Goal: Information Seeking & Learning: Learn about a topic

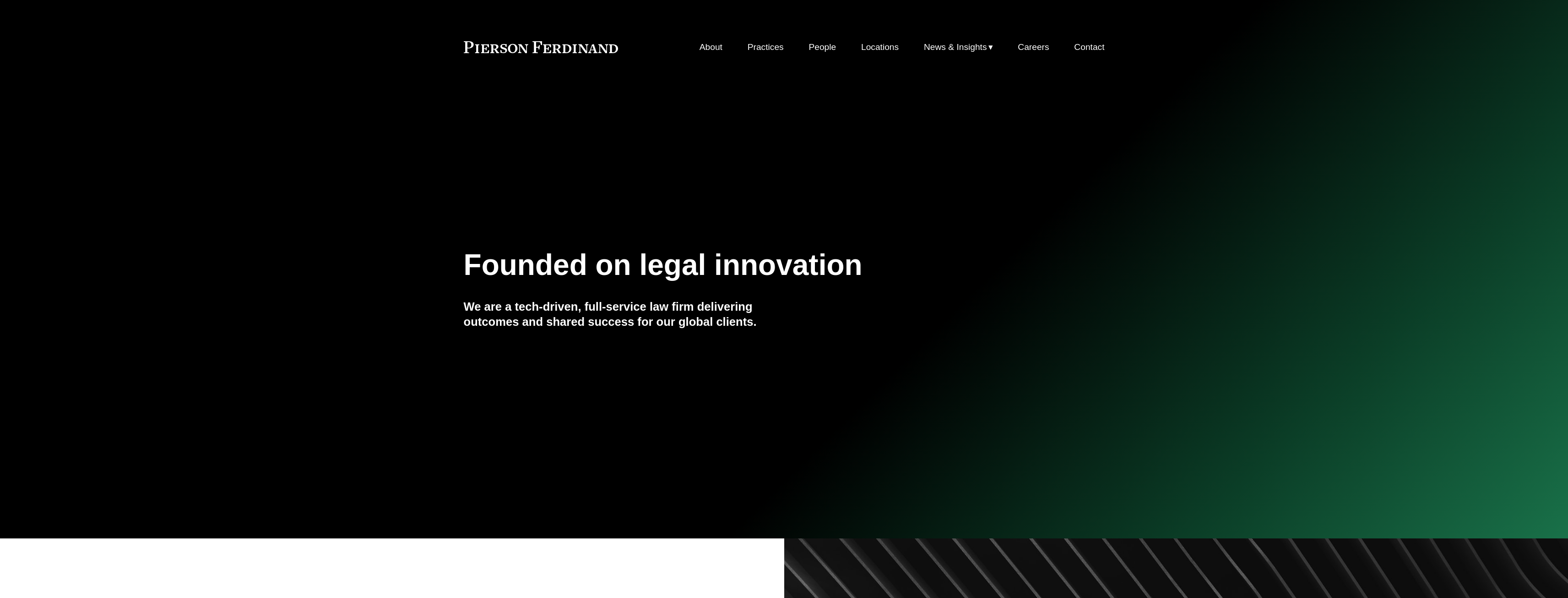
click at [713, 47] on link "About" at bounding box center [711, 47] width 23 height 18
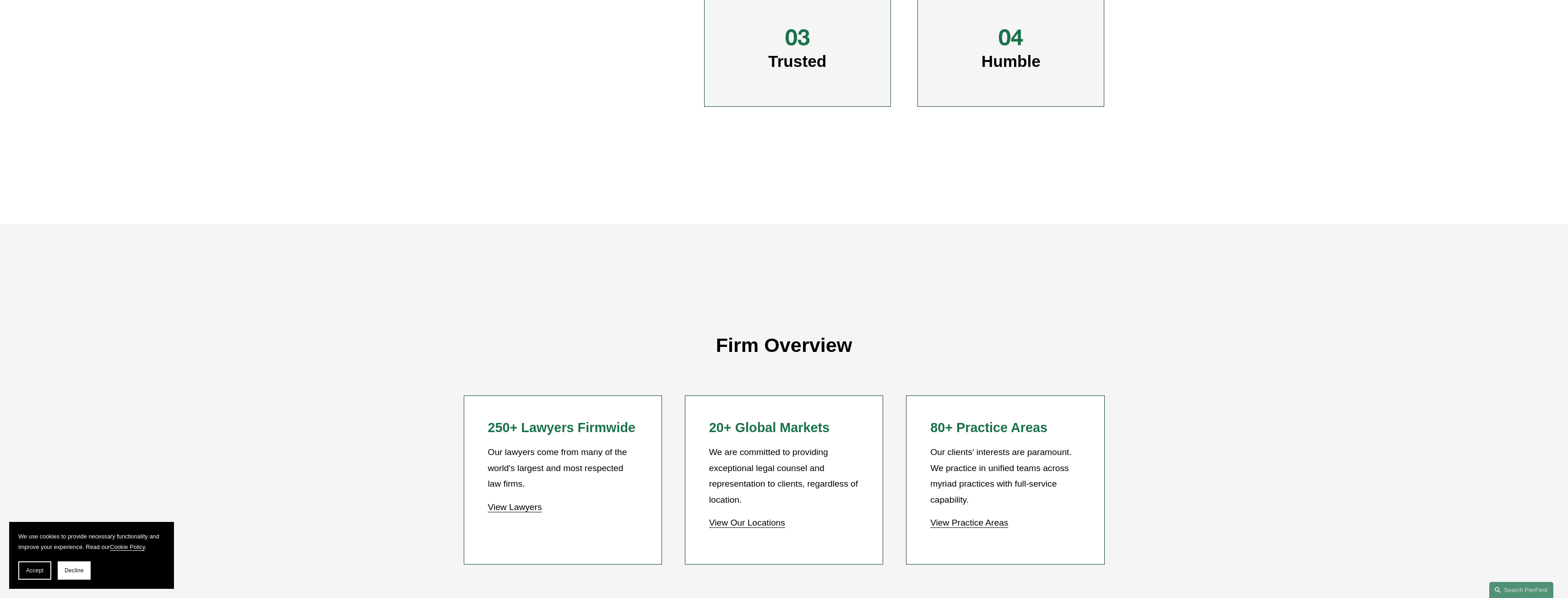
scroll to position [733, 0]
click at [530, 504] on link "View Lawyers" at bounding box center [514, 505] width 54 height 10
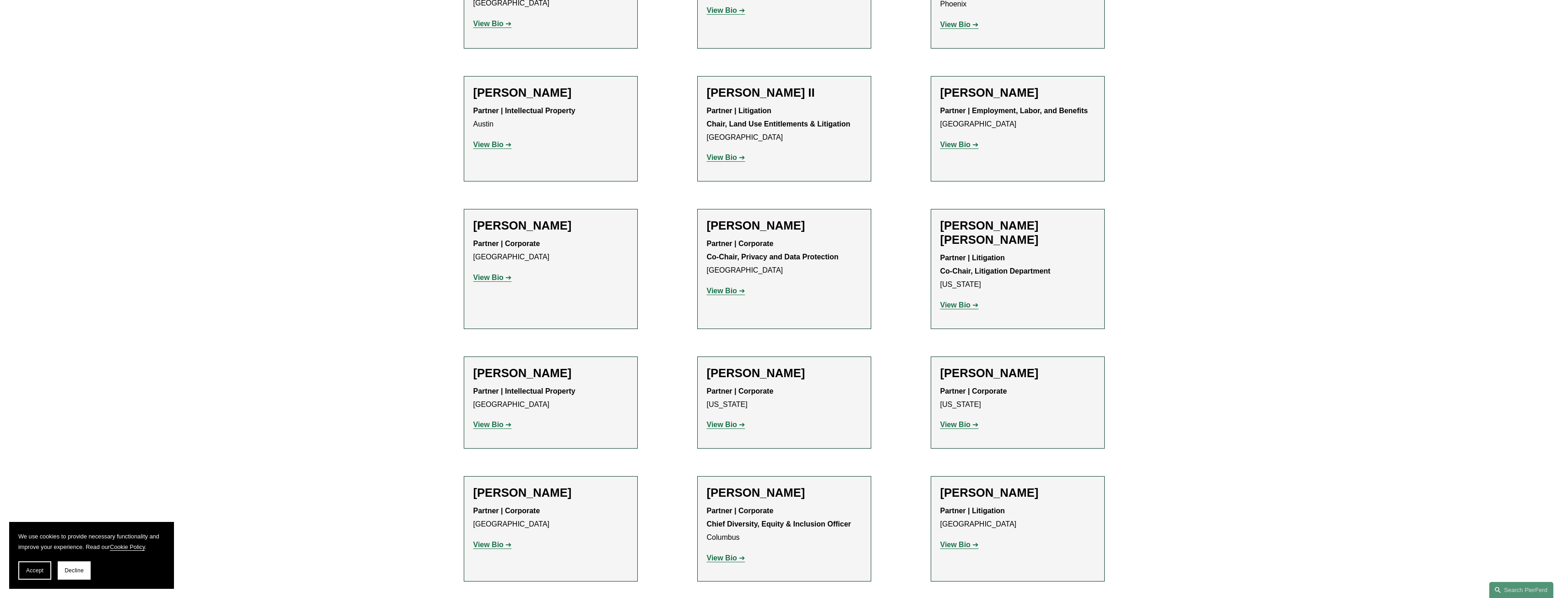
scroll to position [1054, 0]
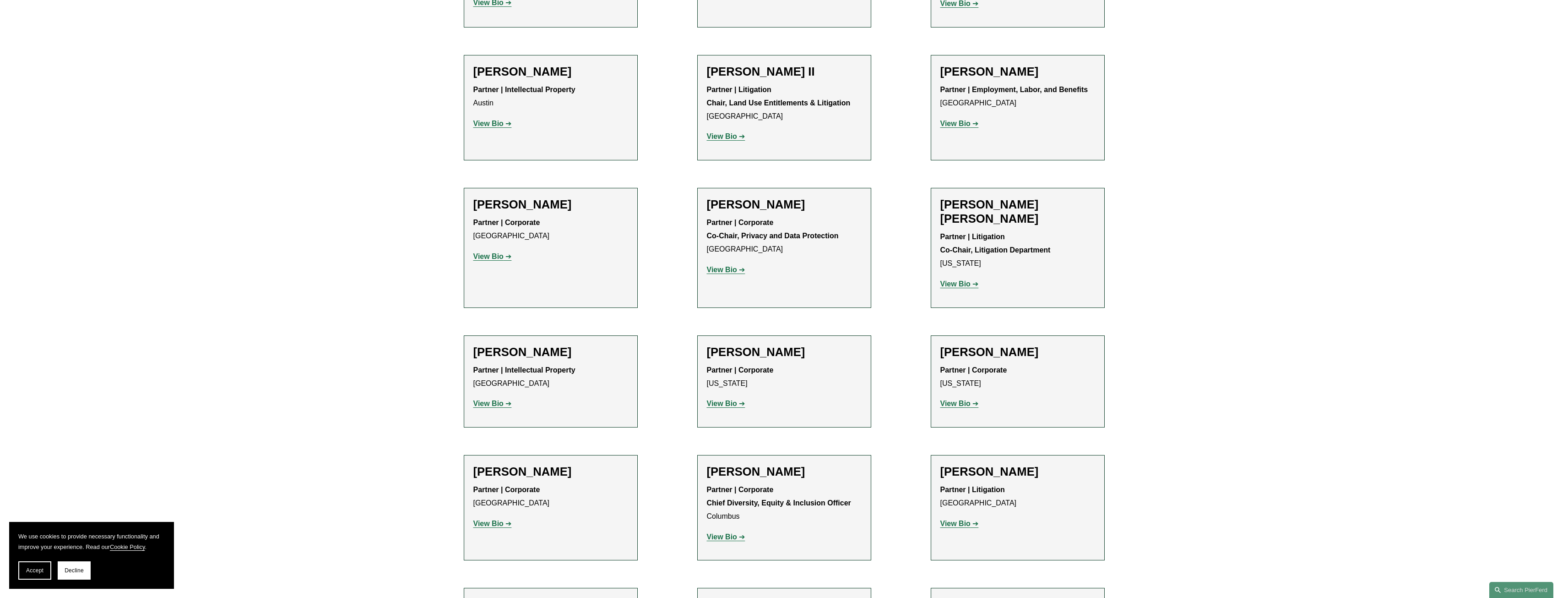
click at [726, 533] on strong "View Bio" at bounding box center [722, 536] width 30 height 8
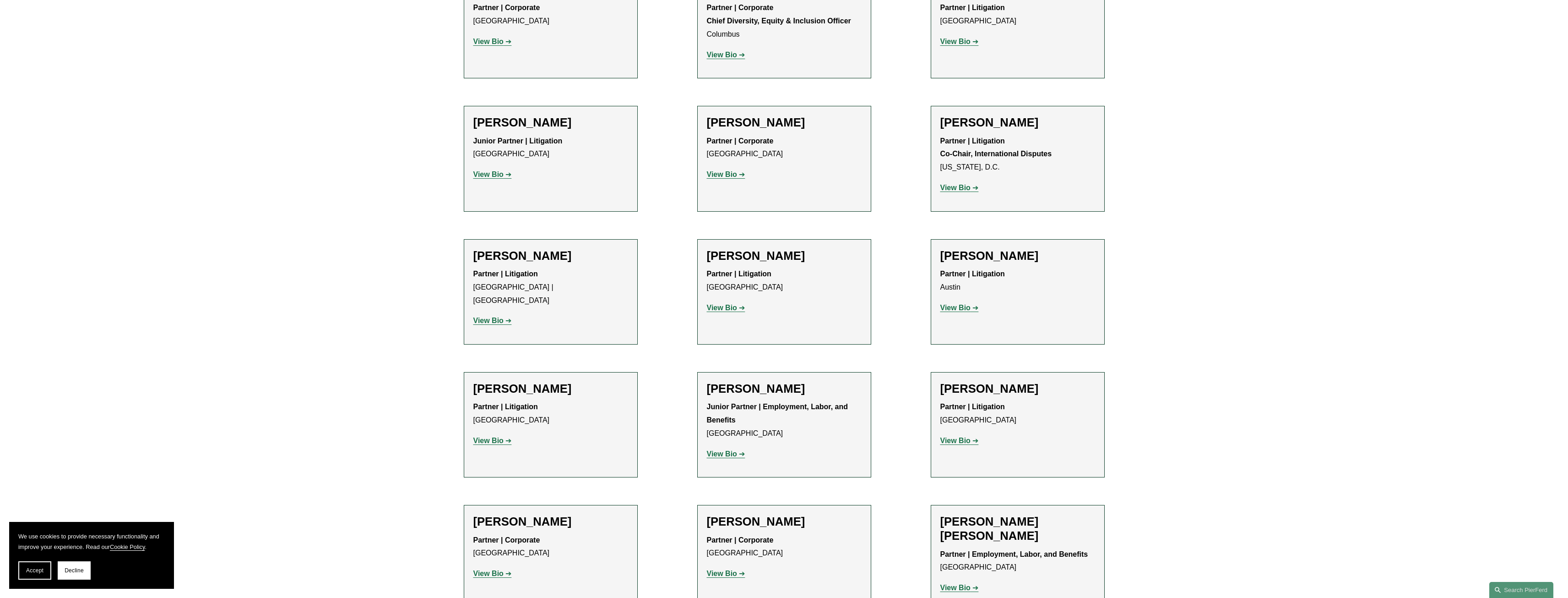
scroll to position [1557, 0]
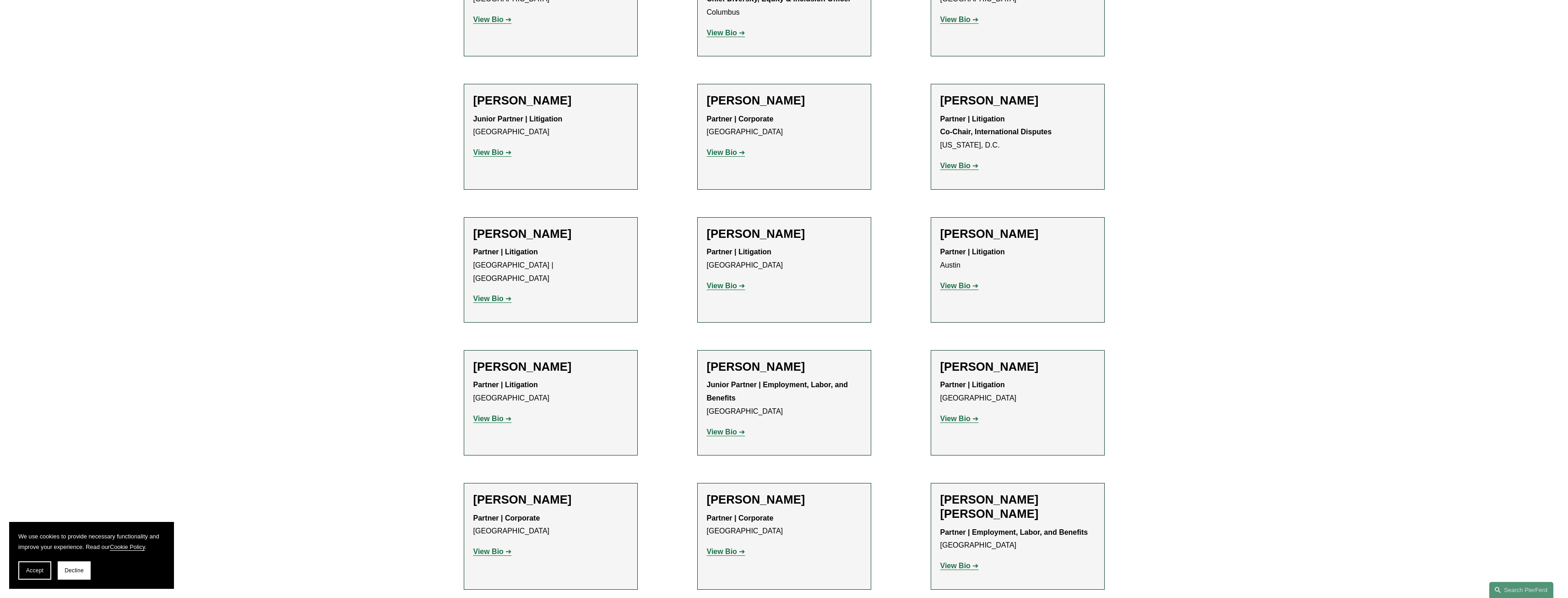
click at [718, 547] on strong "View Bio" at bounding box center [722, 551] width 30 height 8
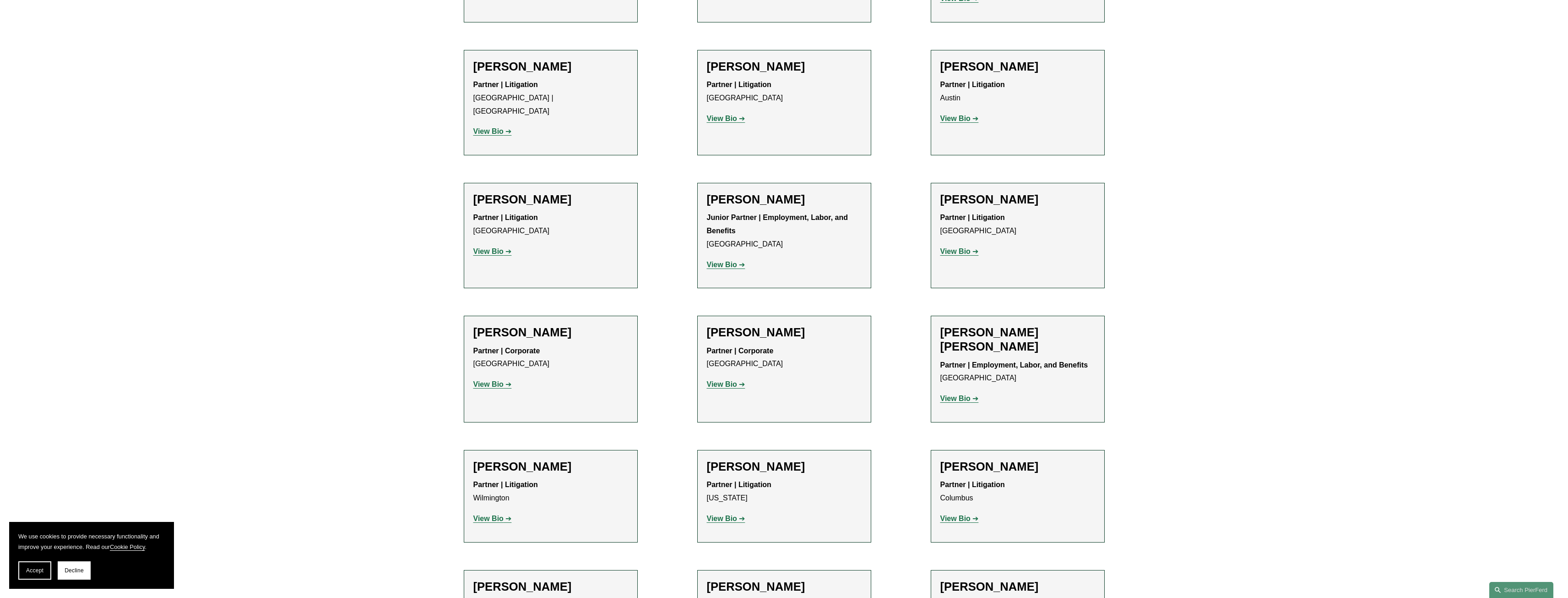
scroll to position [1786, 0]
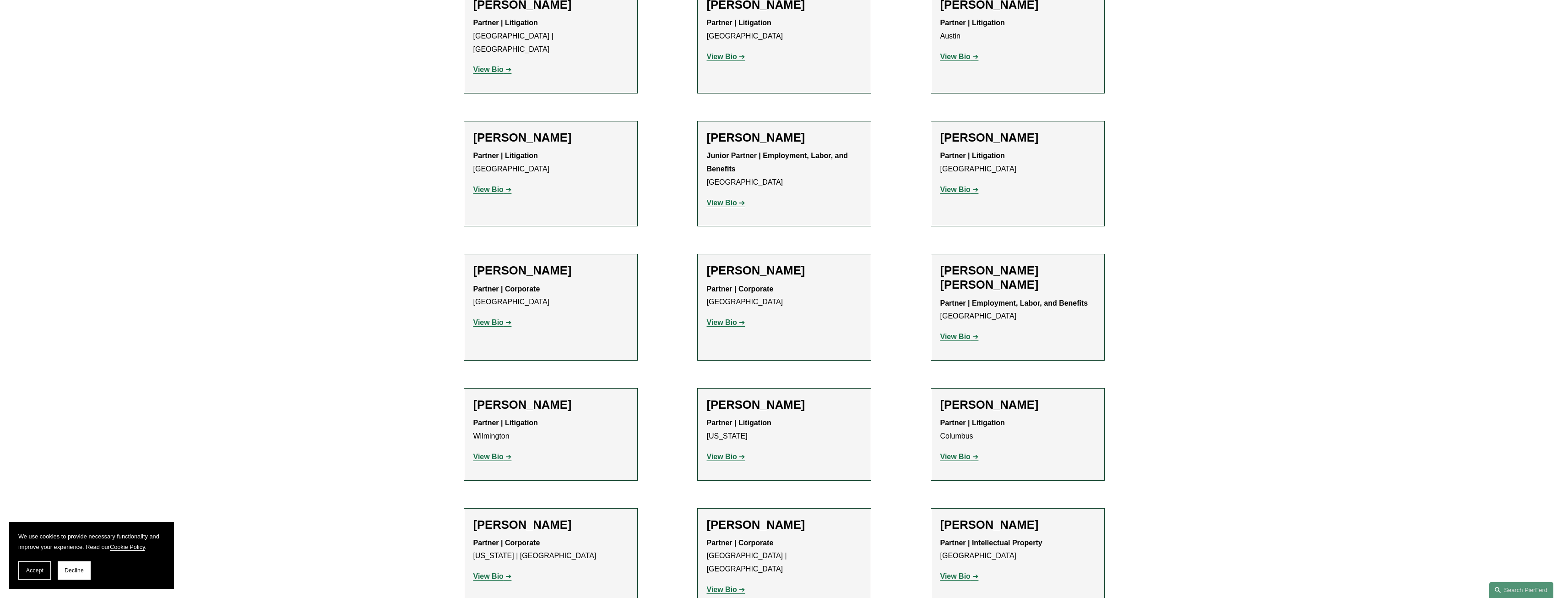
click at [715, 585] on strong "View Bio" at bounding box center [722, 589] width 30 height 8
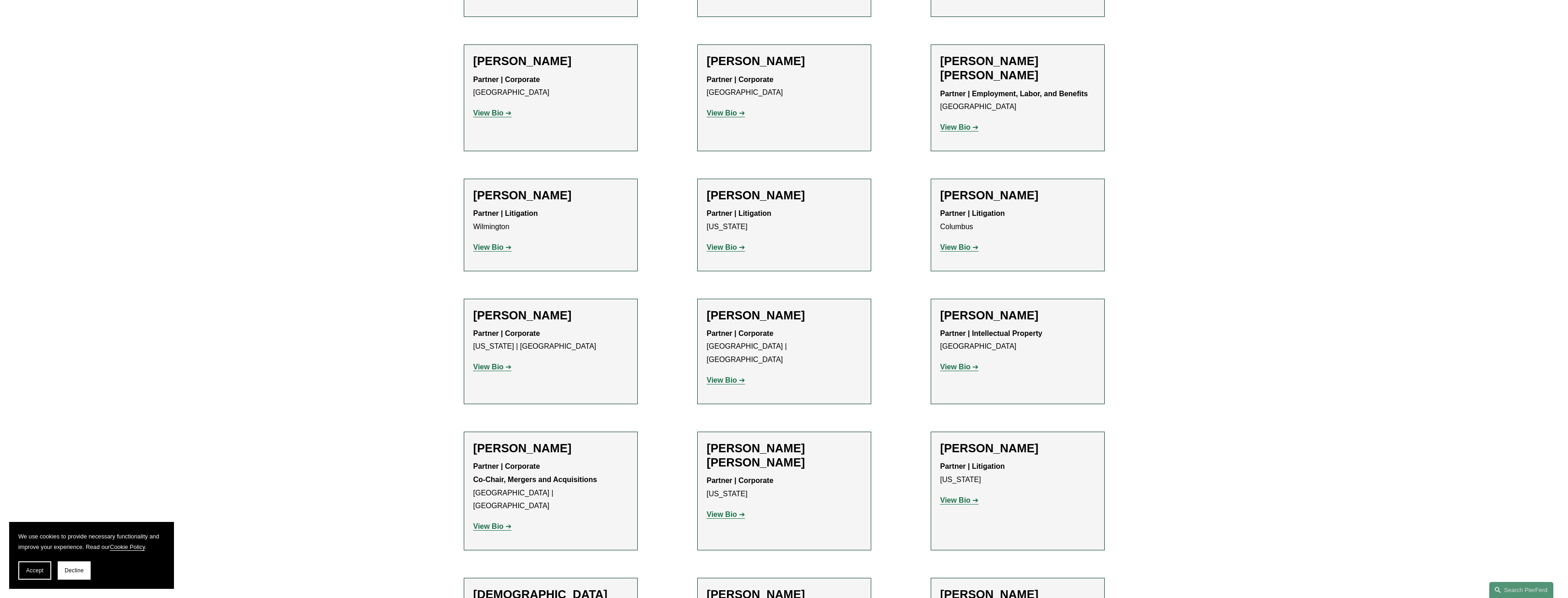
scroll to position [2015, 0]
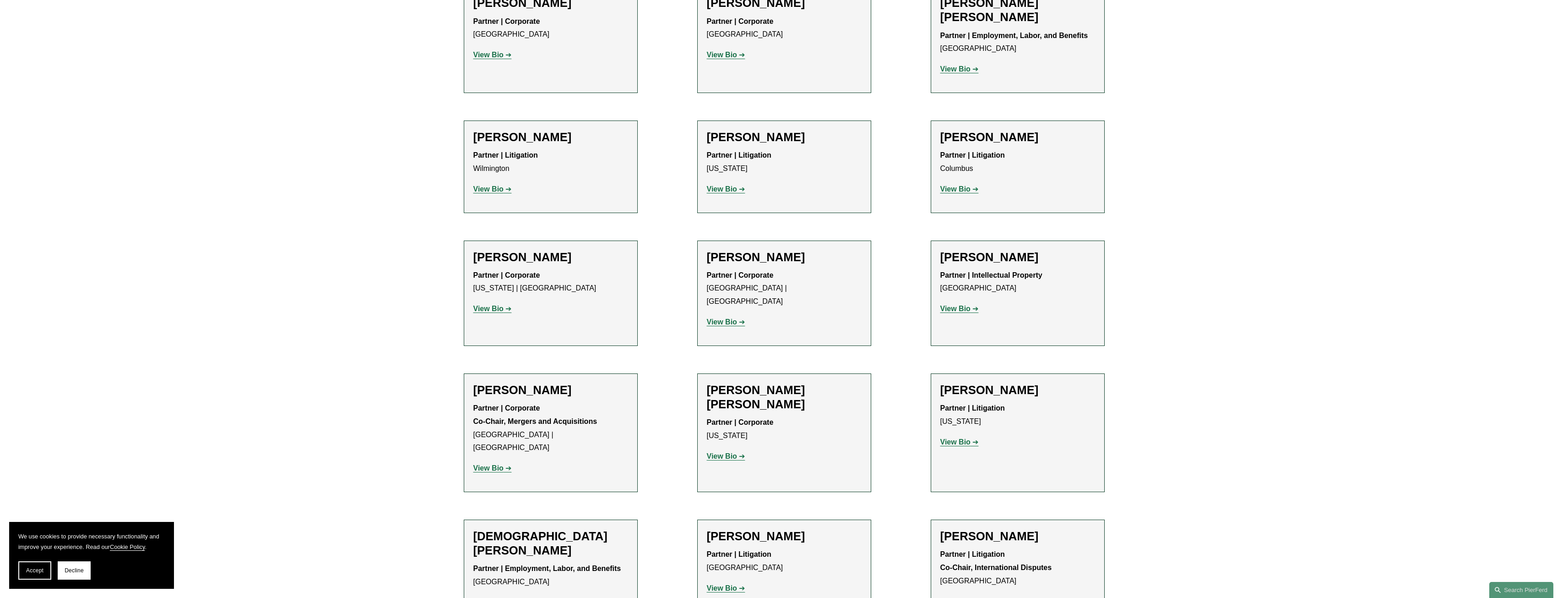
scroll to position [2153, 0]
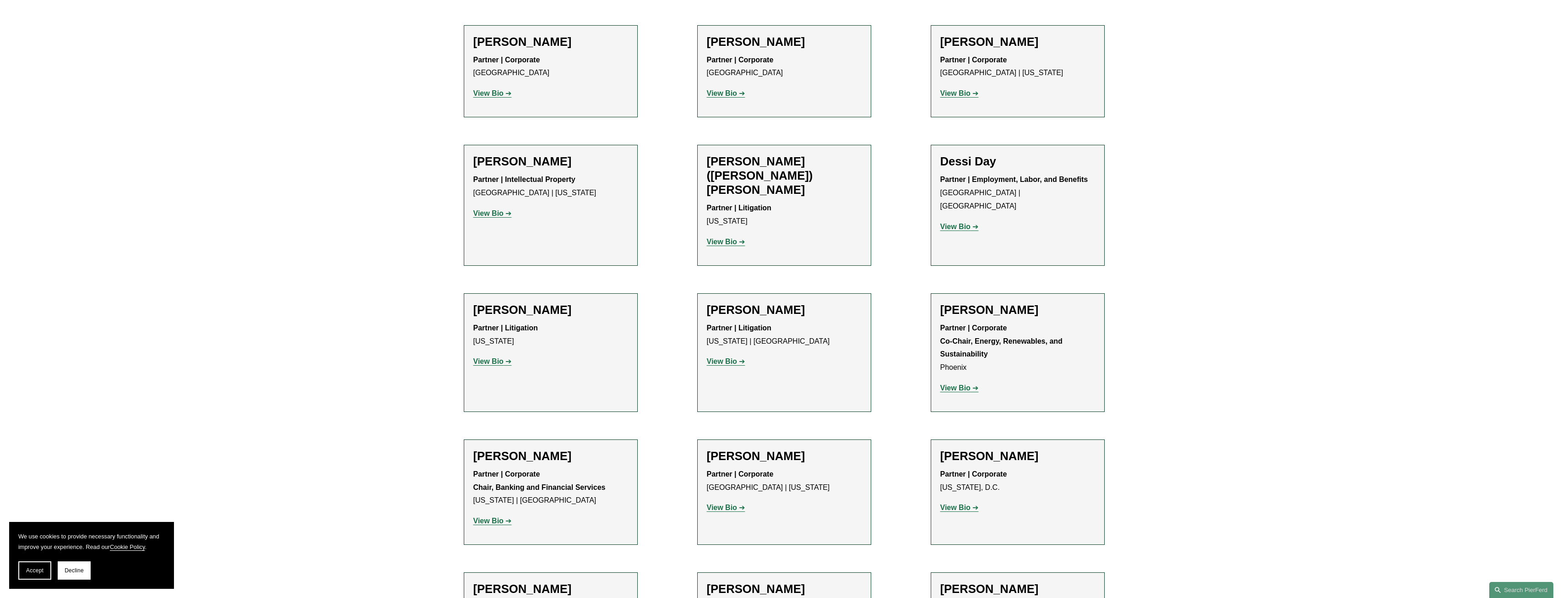
scroll to position [2702, 0]
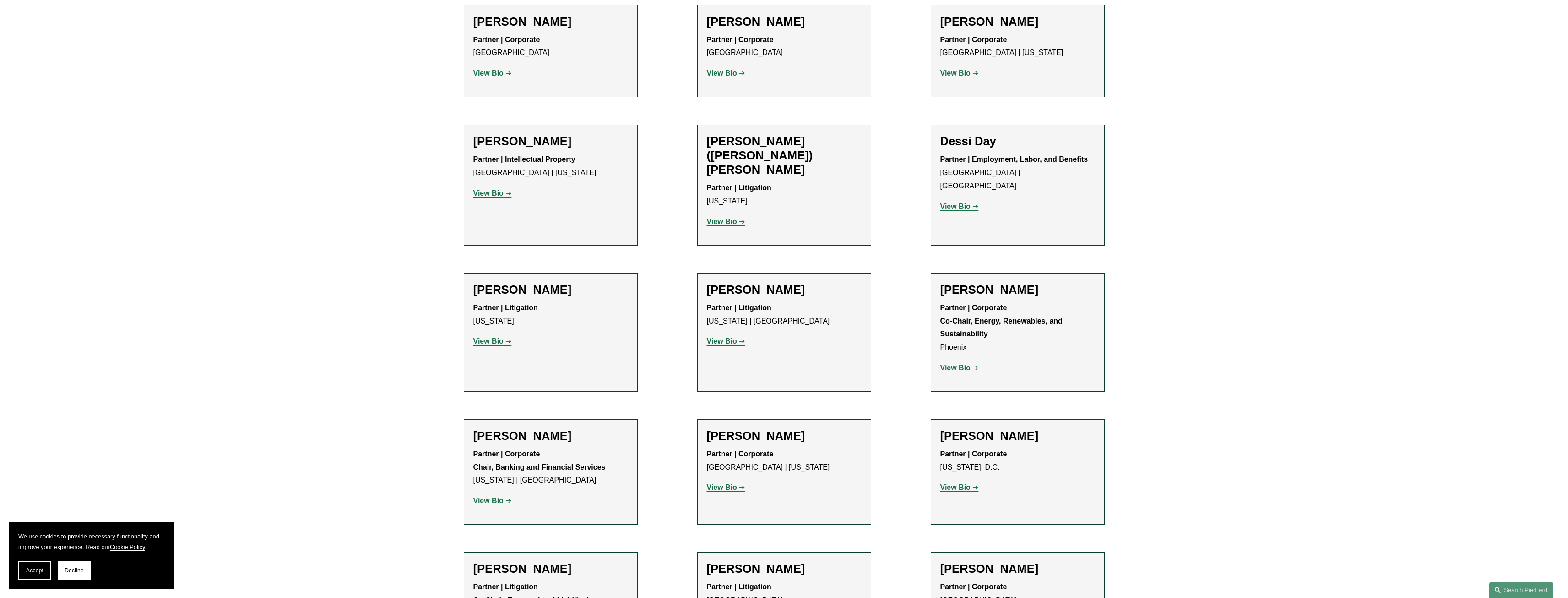
click at [486, 496] on strong "View Bio" at bounding box center [489, 500] width 30 height 8
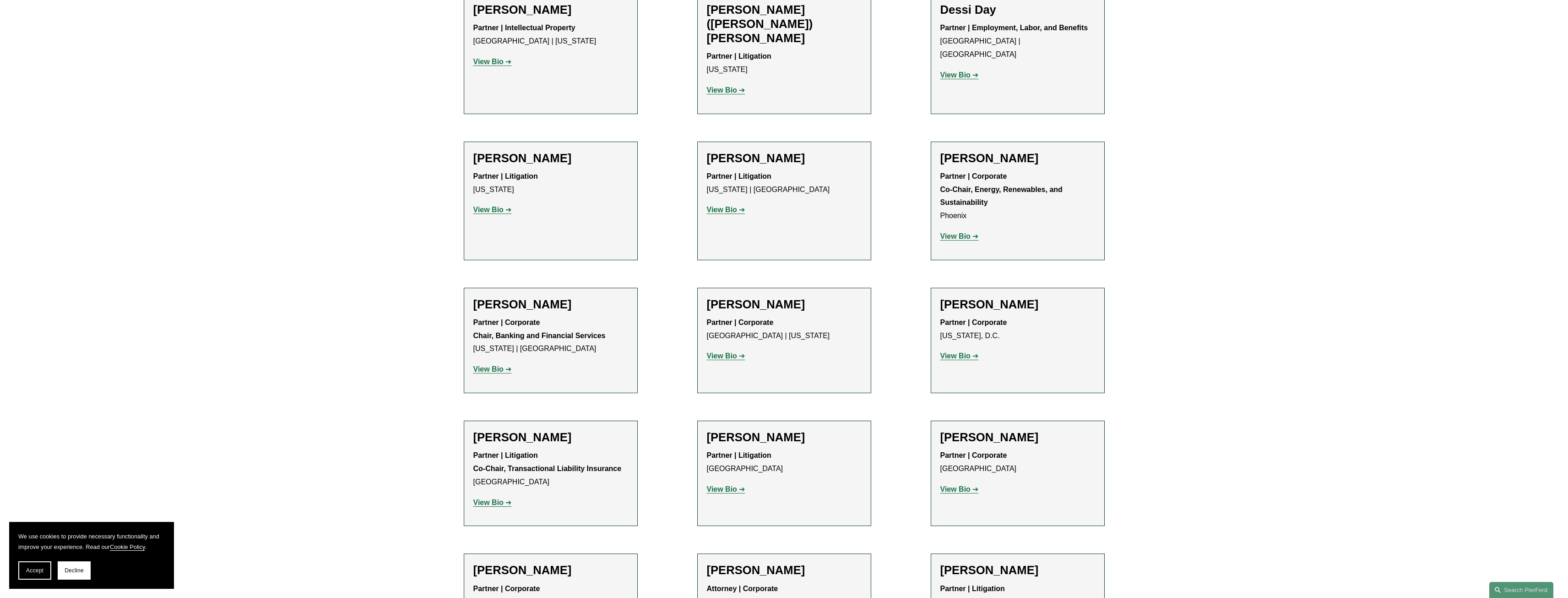
scroll to position [2840, 0]
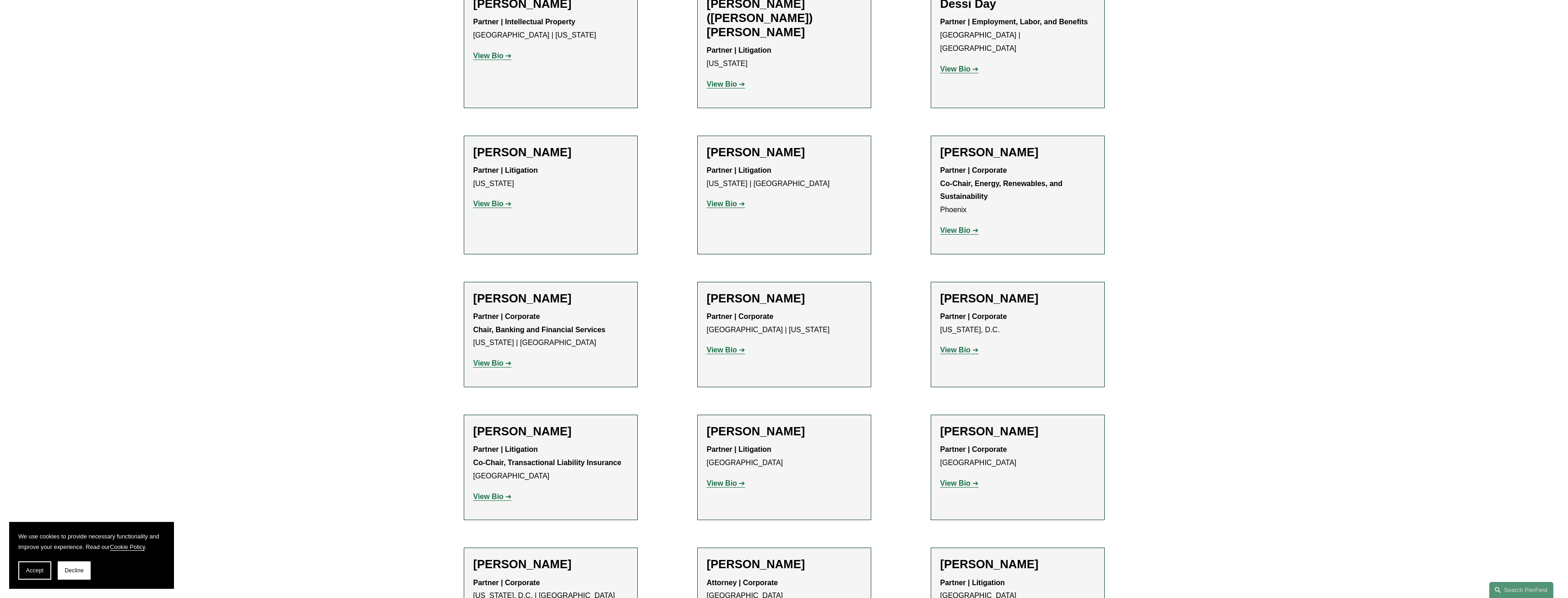
click at [727, 479] on strong "View Bio" at bounding box center [722, 483] width 30 height 8
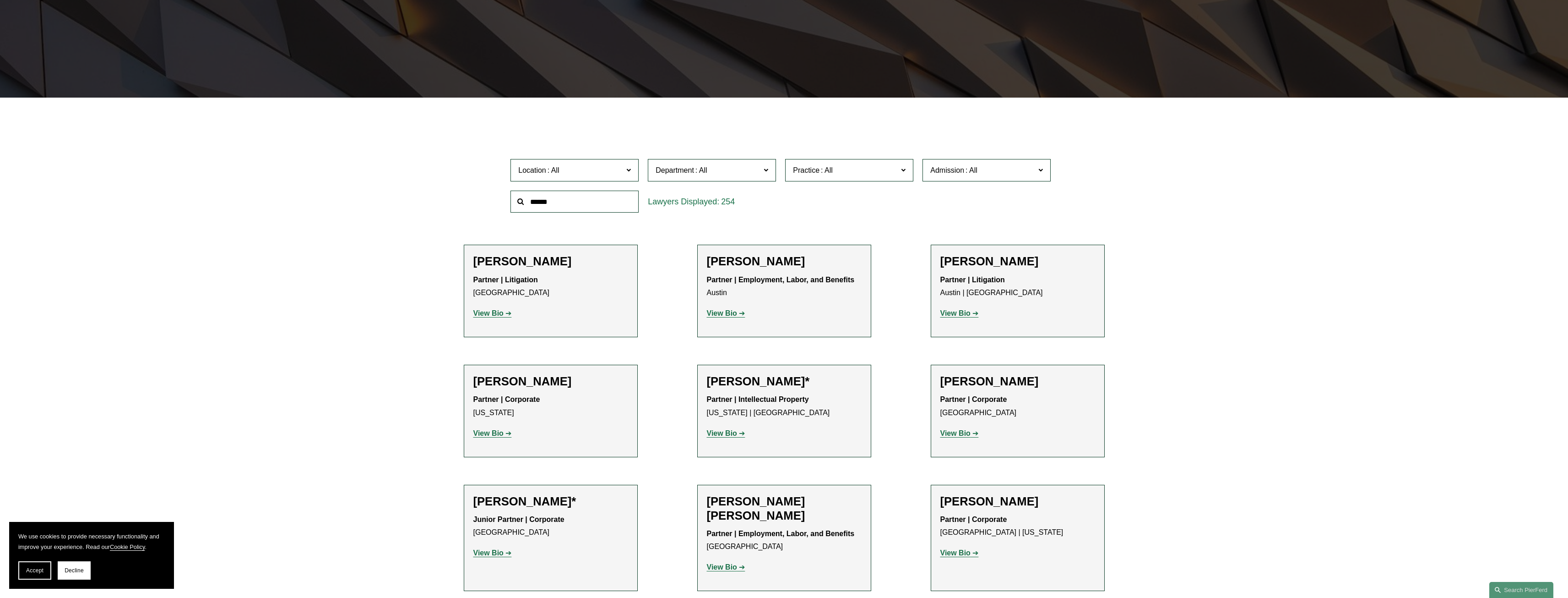
scroll to position [0, 0]
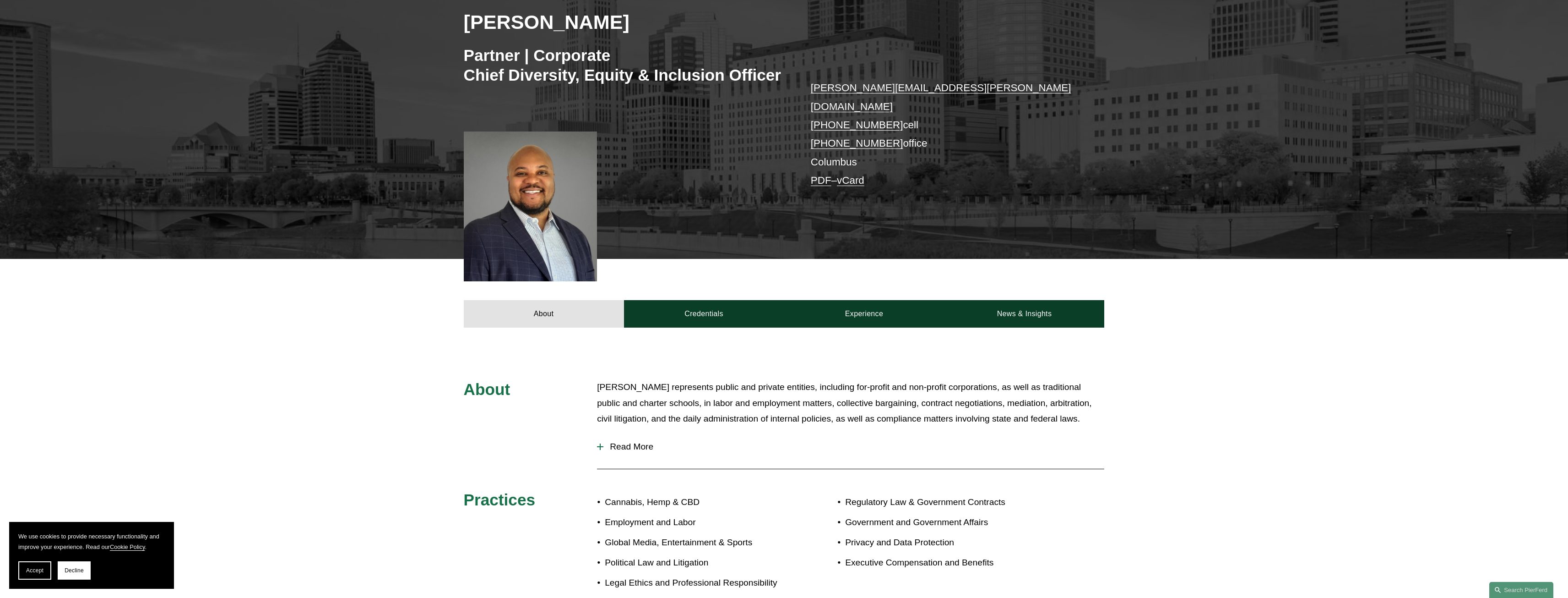
scroll to position [183, 0]
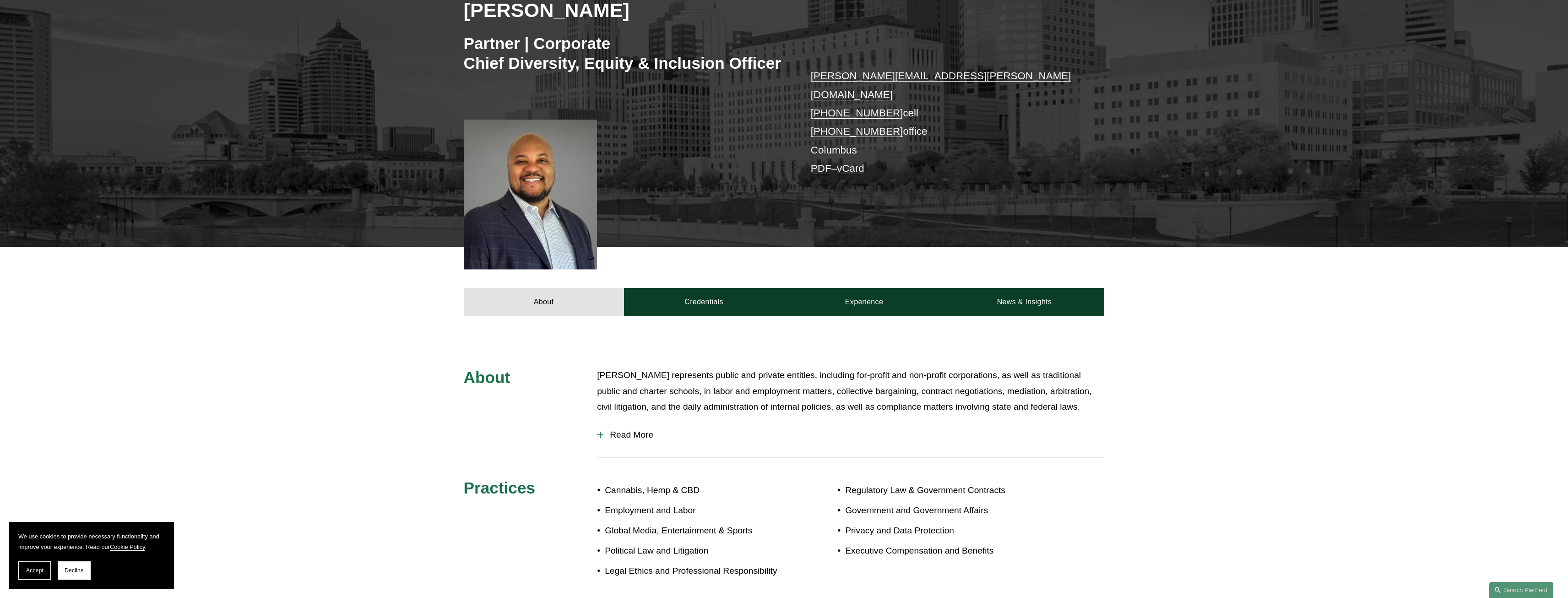
click at [600, 431] on div at bounding box center [600, 434] width 1 height 7
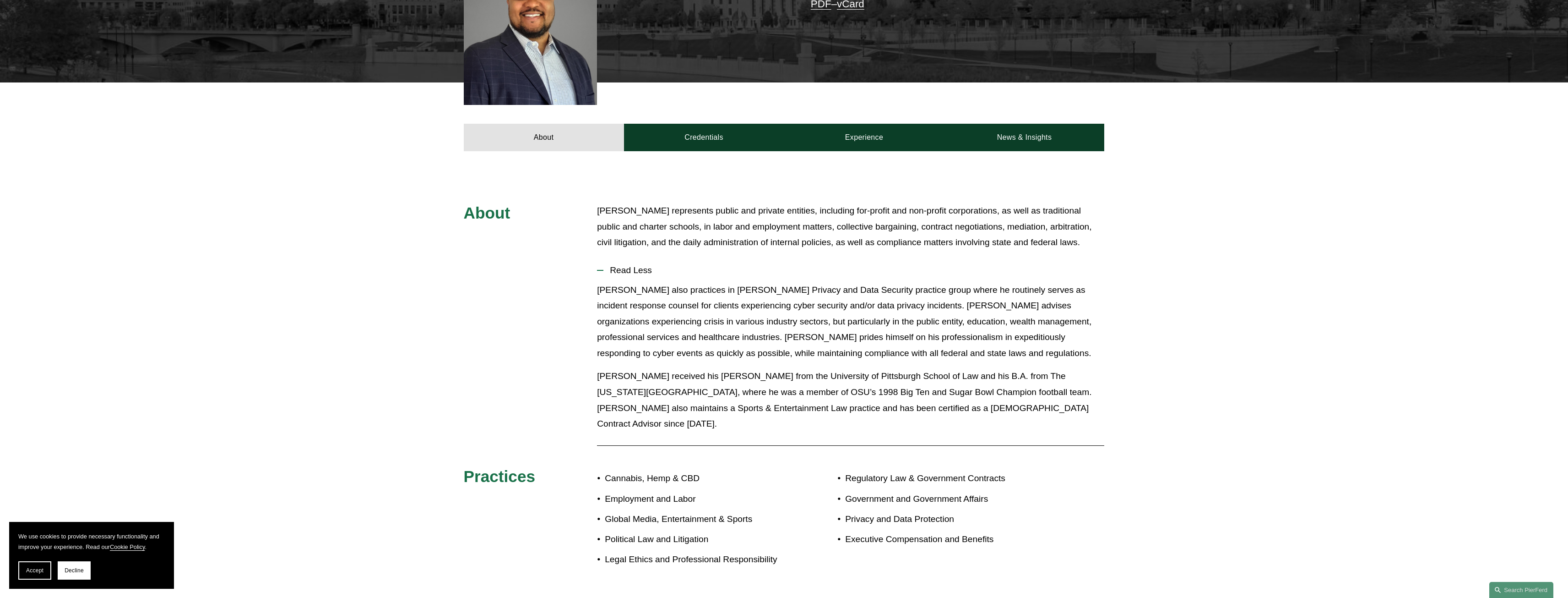
scroll to position [367, 0]
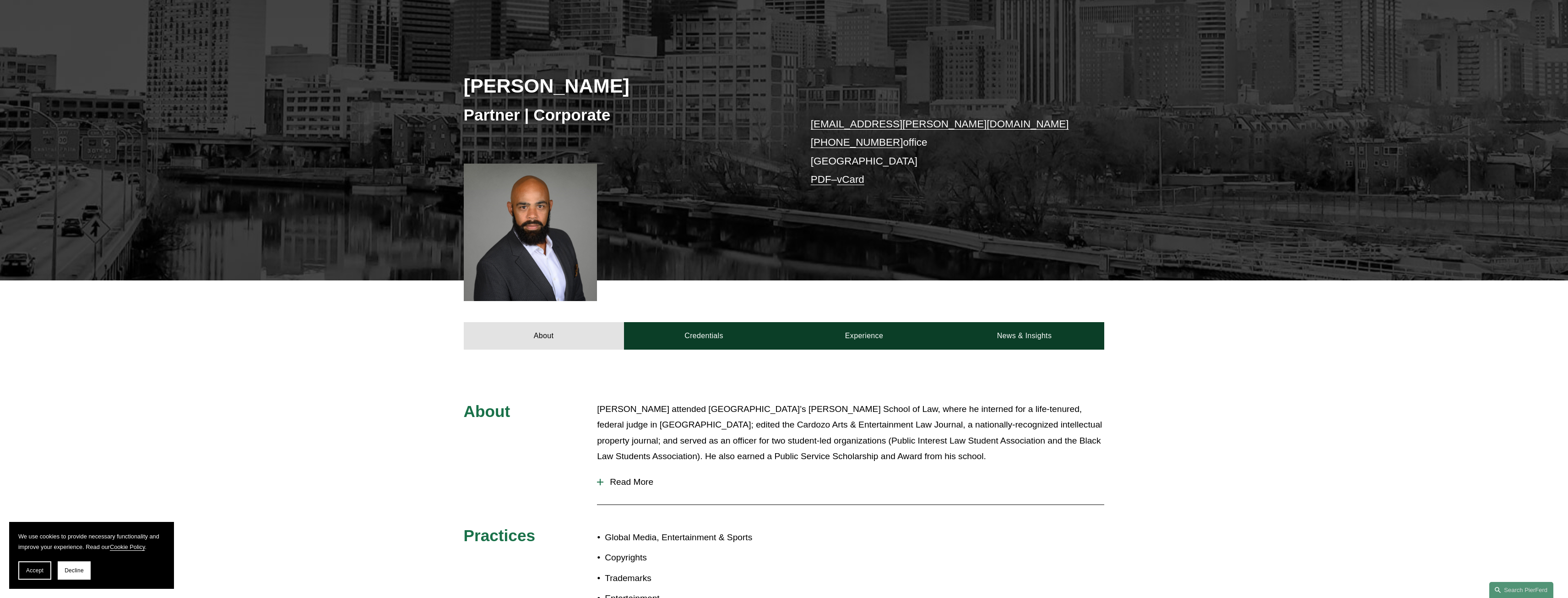
scroll to position [91, 0]
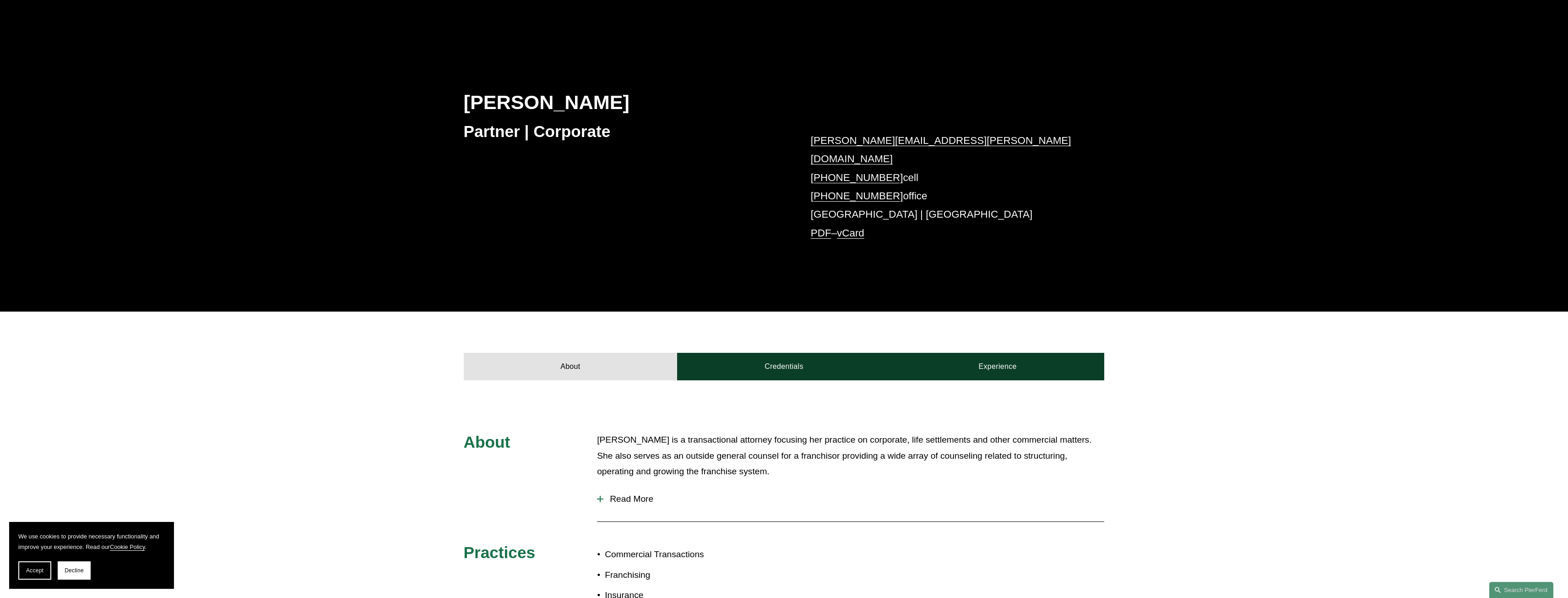
scroll to position [91, 0]
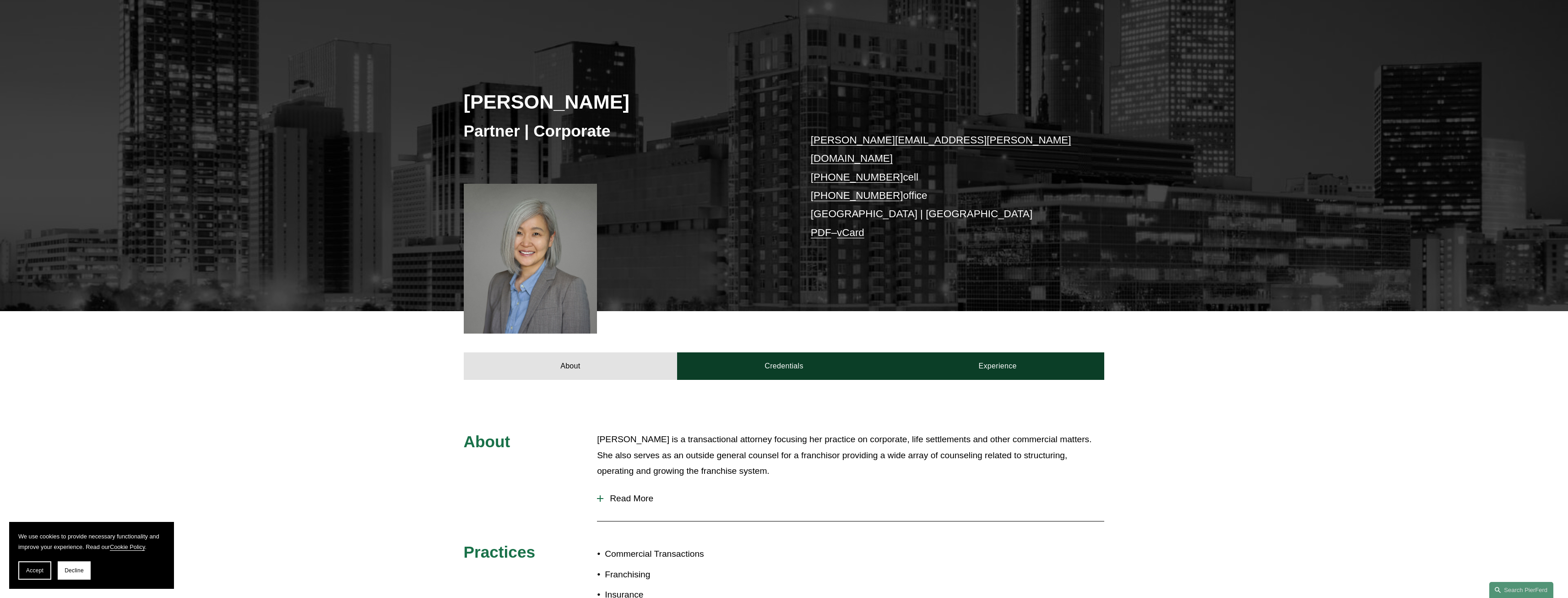
click at [598, 495] on div at bounding box center [600, 498] width 7 height 7
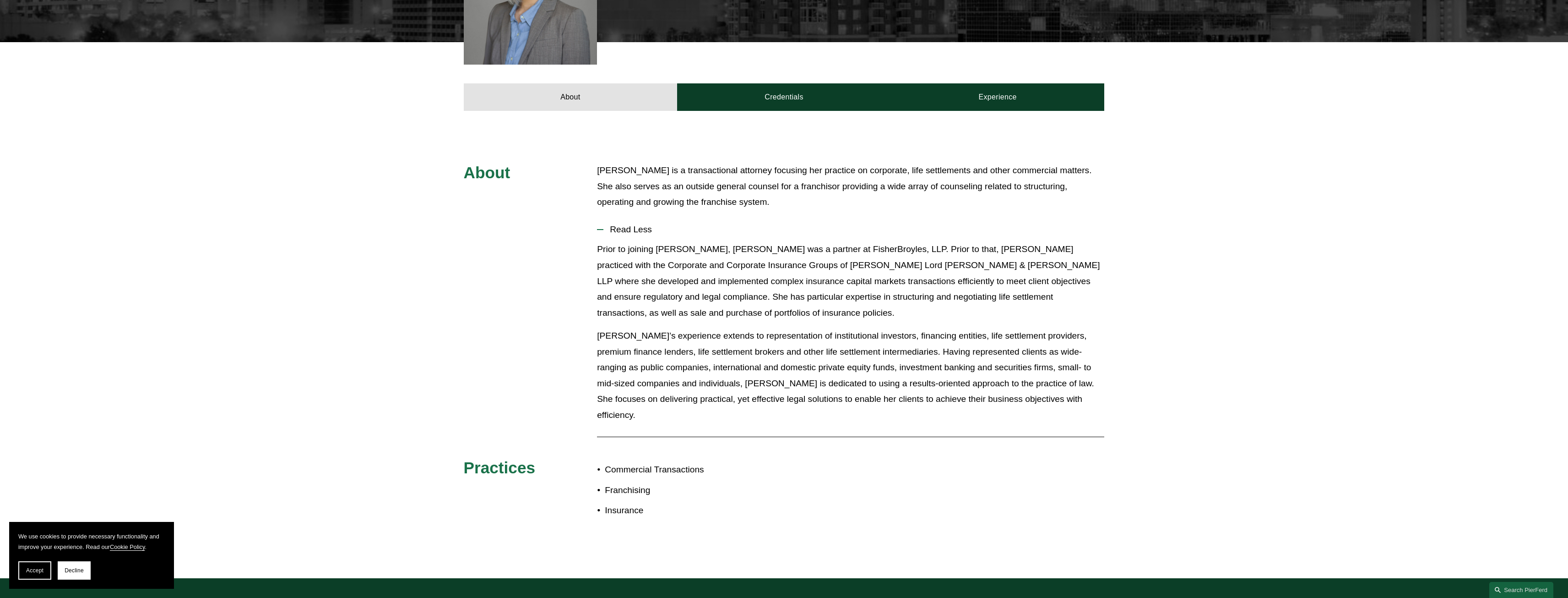
scroll to position [367, 0]
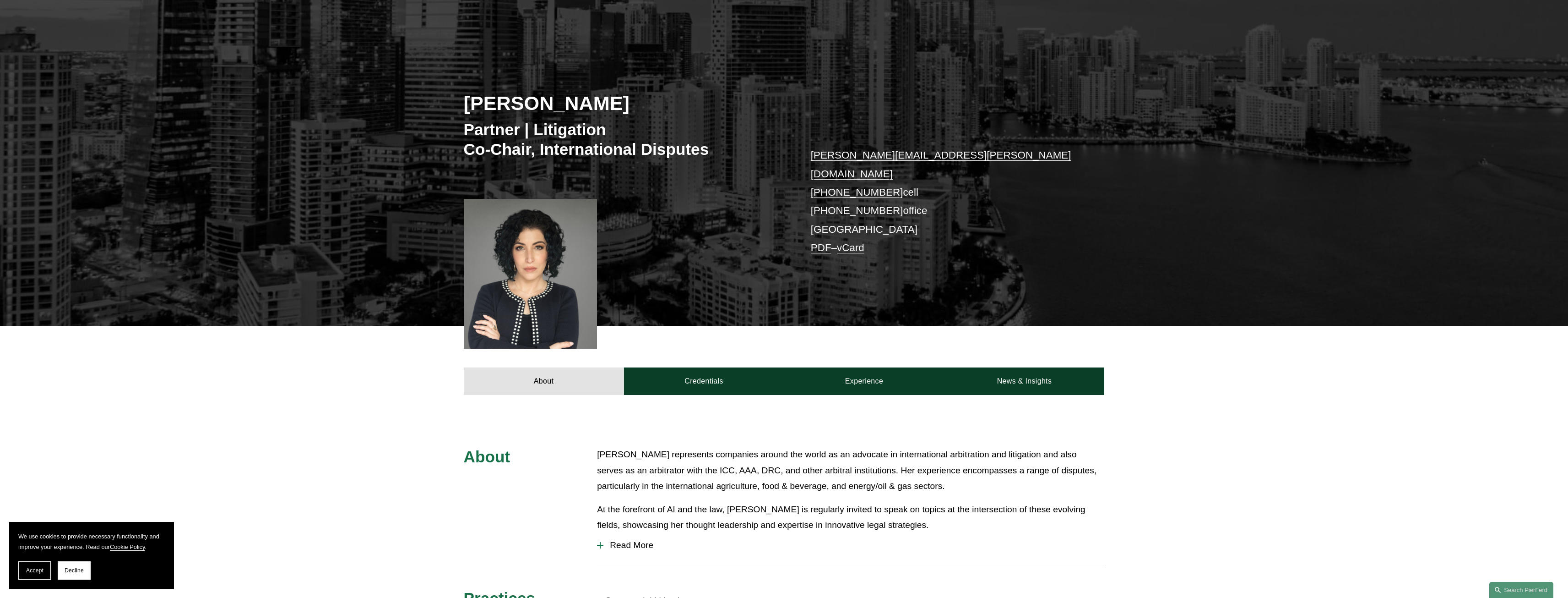
scroll to position [91, 0]
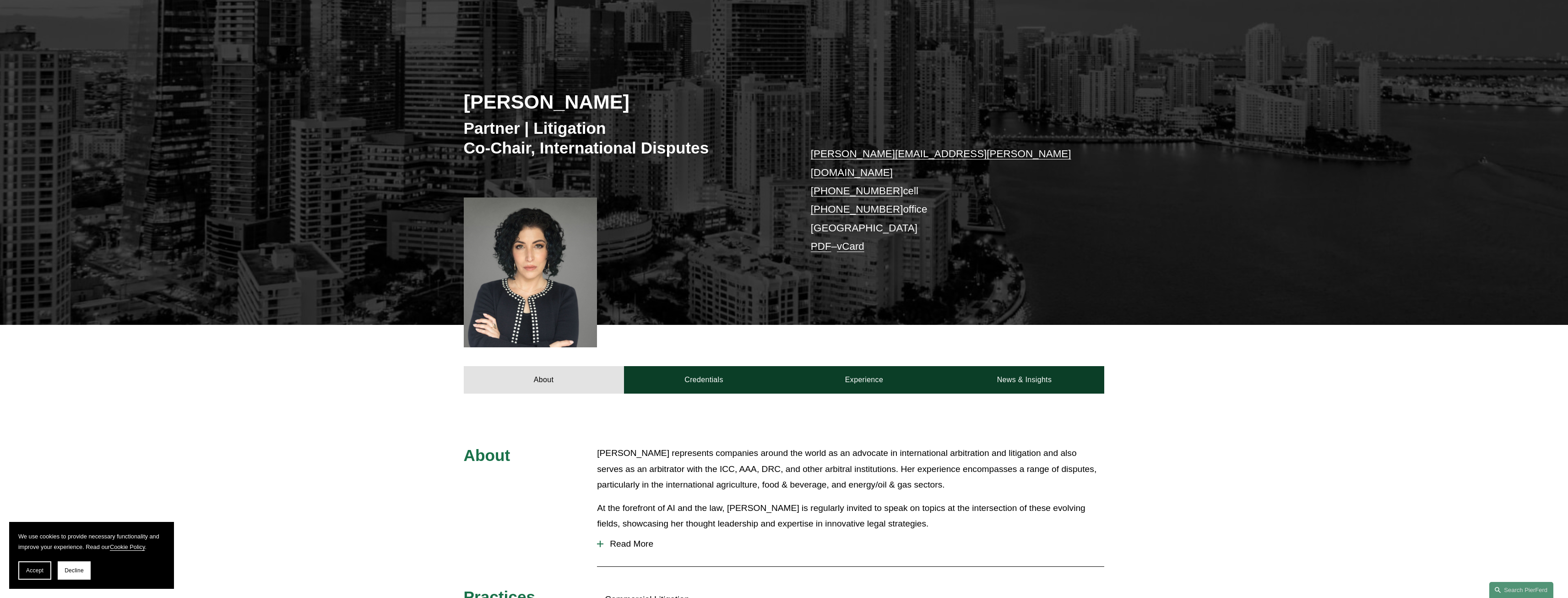
click at [598, 540] on div at bounding box center [600, 543] width 7 height 7
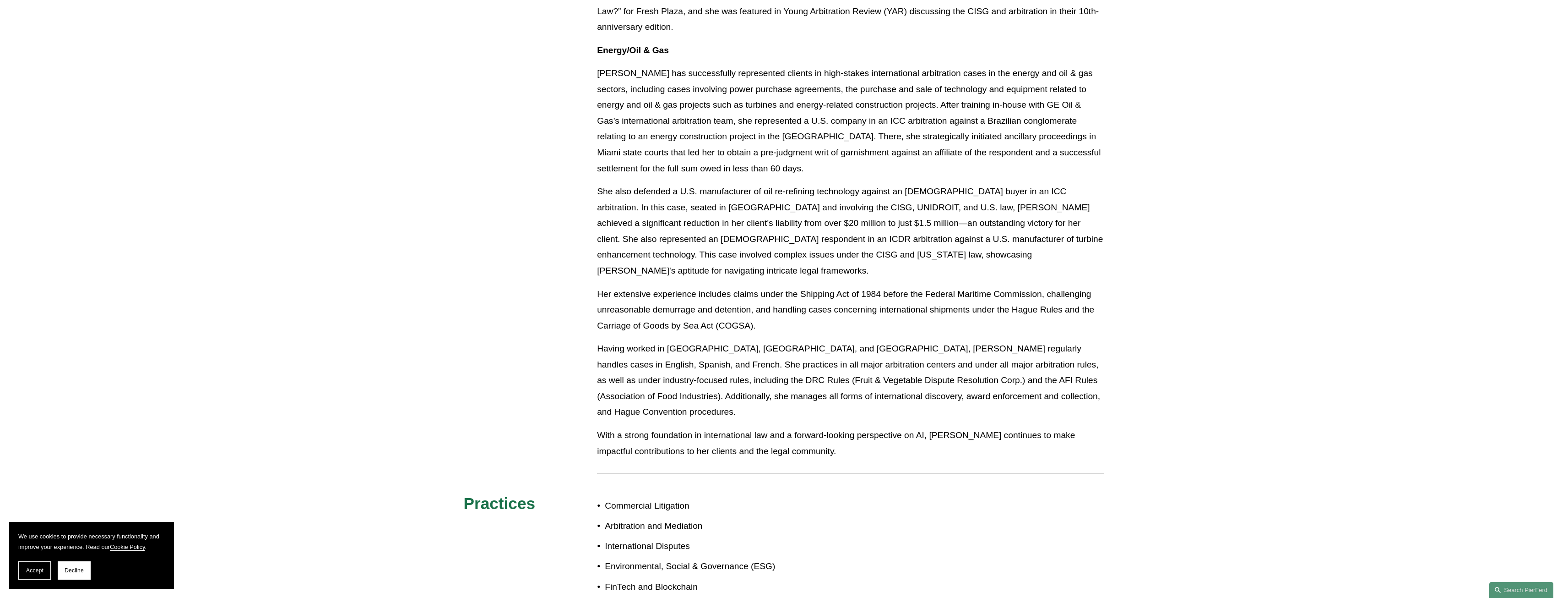
scroll to position [825, 0]
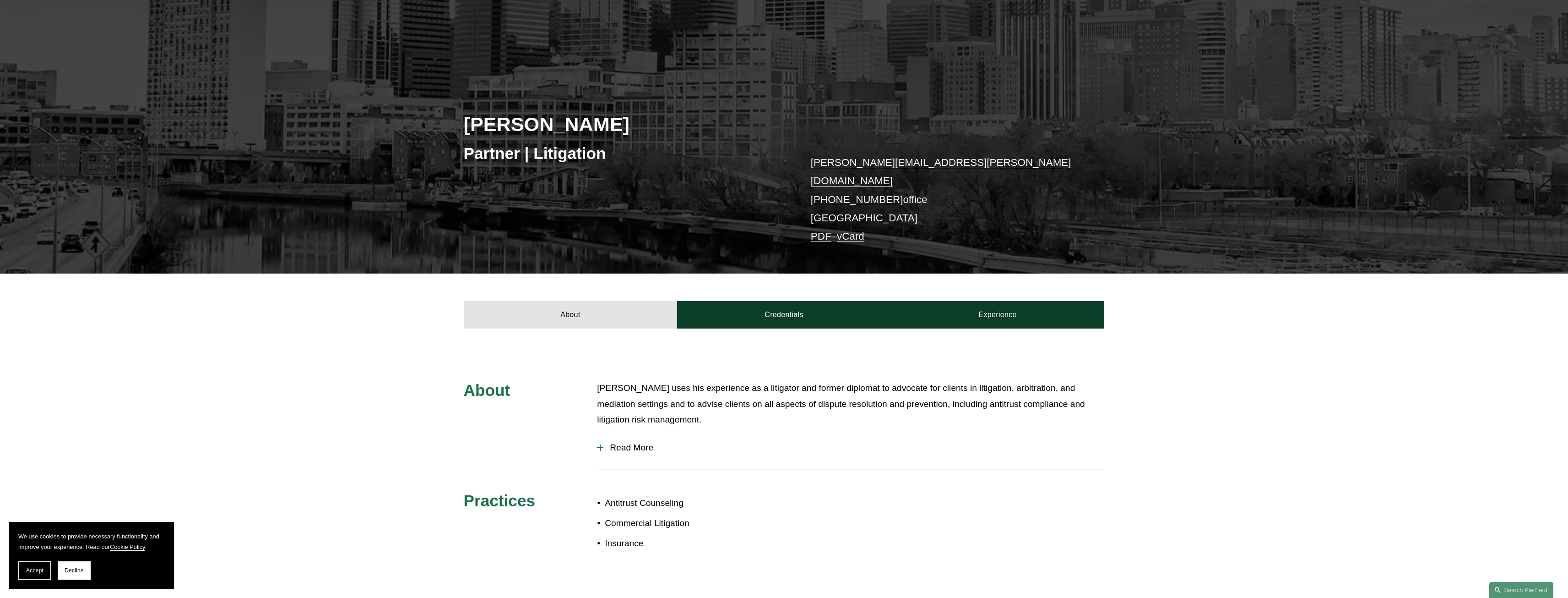
scroll to position [91, 0]
